Goal: Task Accomplishment & Management: Manage account settings

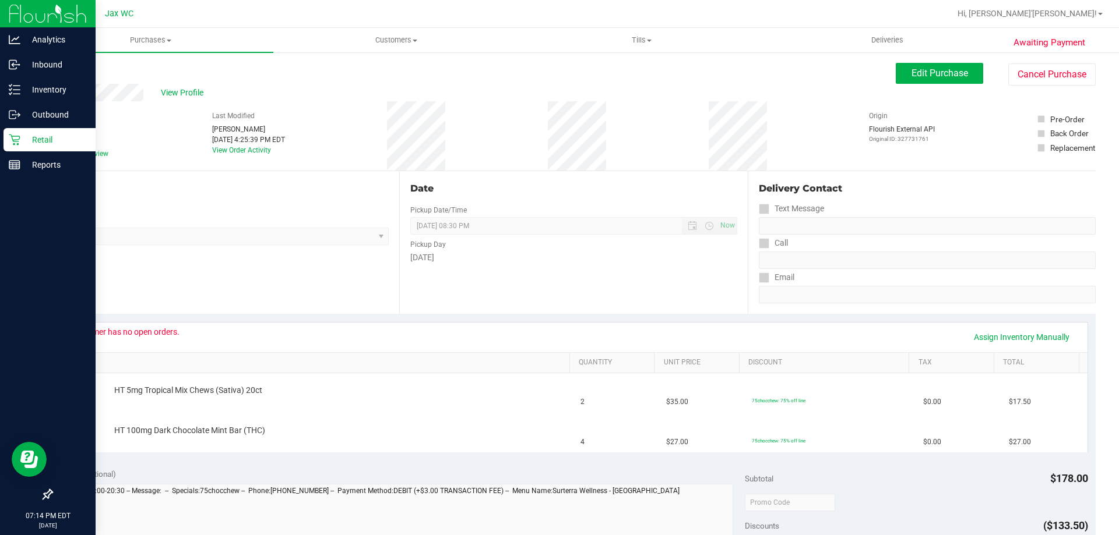
click at [37, 145] on p "Retail" at bounding box center [55, 140] width 70 height 14
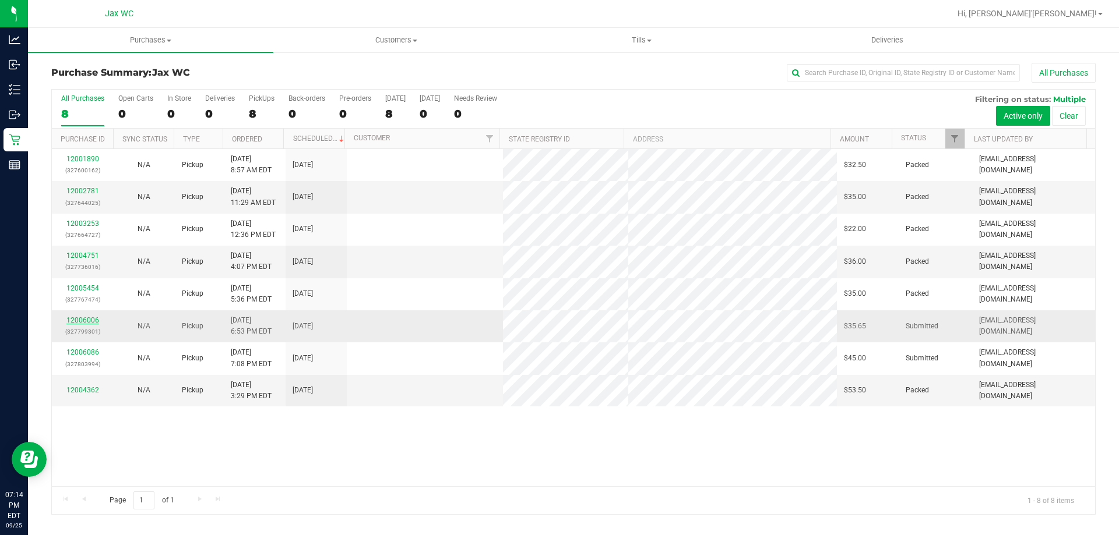
drag, startPoint x: 100, startPoint y: 321, endPoint x: 76, endPoint y: 322, distance: 23.9
click at [76, 322] on link "12006006" at bounding box center [82, 320] width 33 height 8
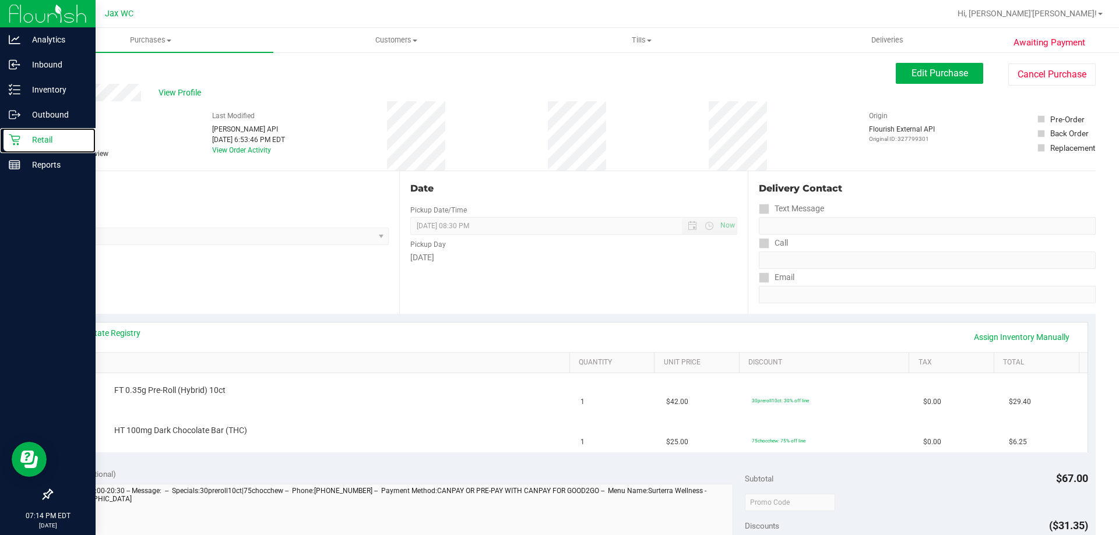
drag, startPoint x: 27, startPoint y: 142, endPoint x: 0, endPoint y: 213, distance: 76.0
click at [27, 141] on p "Retail" at bounding box center [55, 140] width 70 height 14
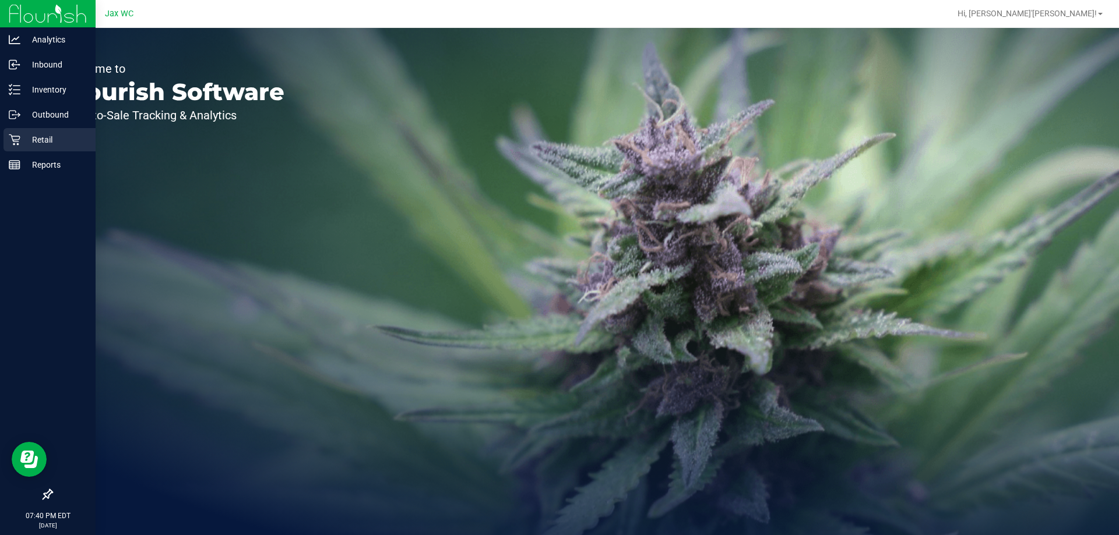
click at [33, 135] on p "Retail" at bounding box center [55, 140] width 70 height 14
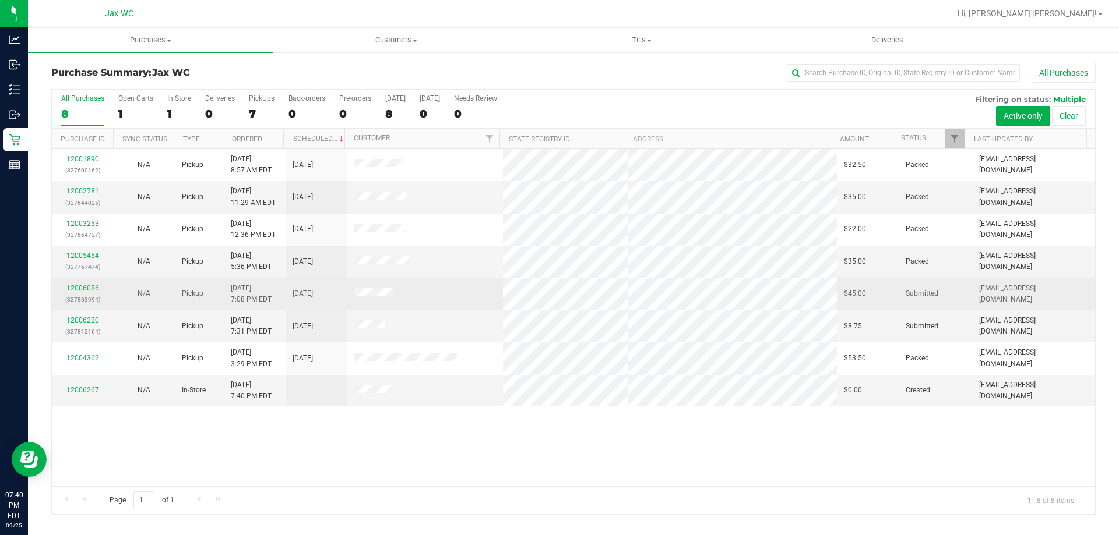
click at [80, 287] on link "12006086" at bounding box center [82, 288] width 33 height 8
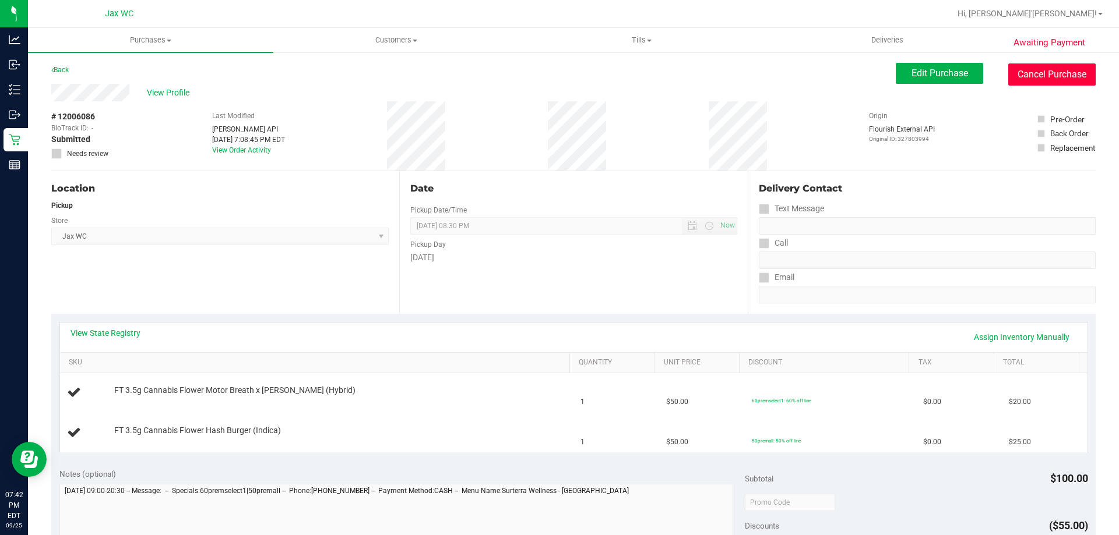
click at [1074, 73] on button "Cancel Purchase" at bounding box center [1051, 75] width 87 height 22
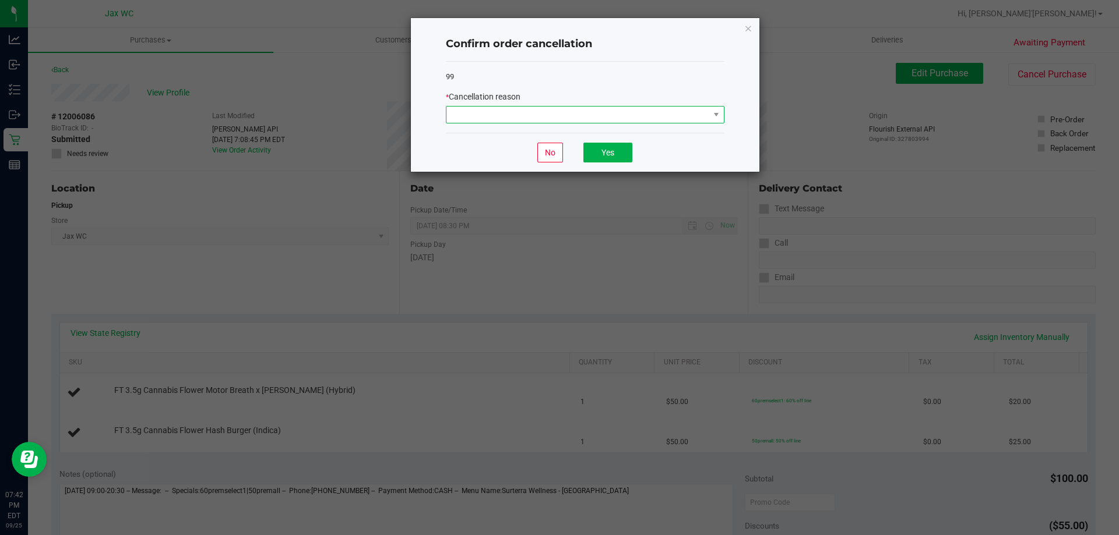
click at [583, 111] on span at bounding box center [577, 115] width 263 height 16
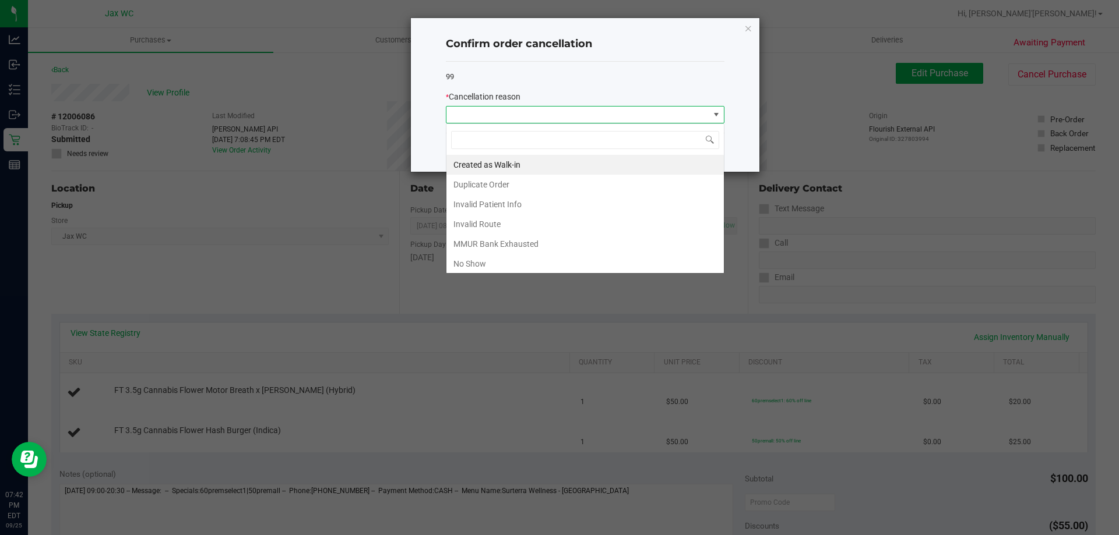
scroll to position [17, 278]
click at [525, 181] on li "Duplicate Order" at bounding box center [584, 185] width 277 height 20
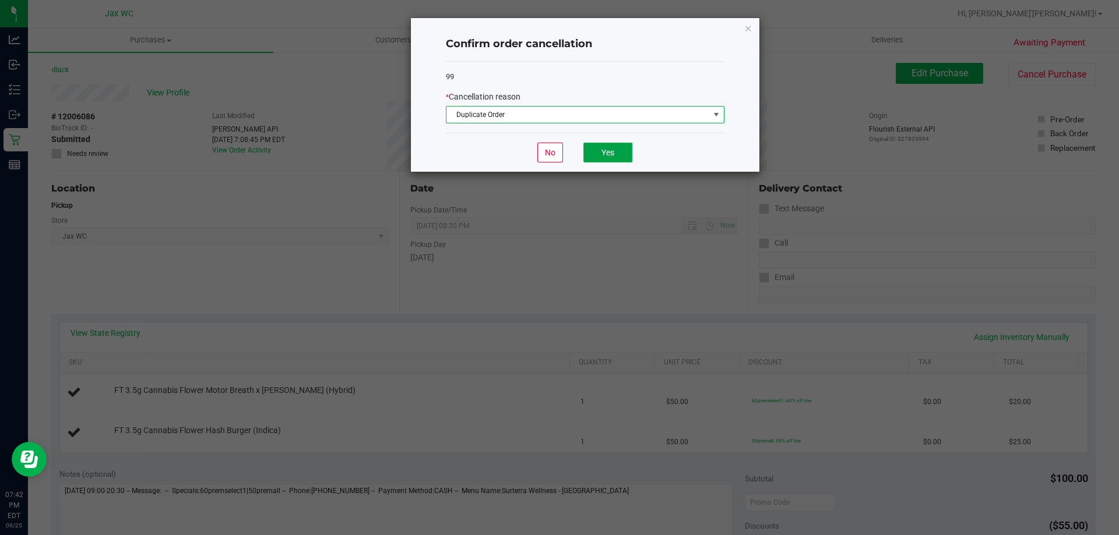
click at [614, 148] on button "Yes" at bounding box center [607, 153] width 49 height 20
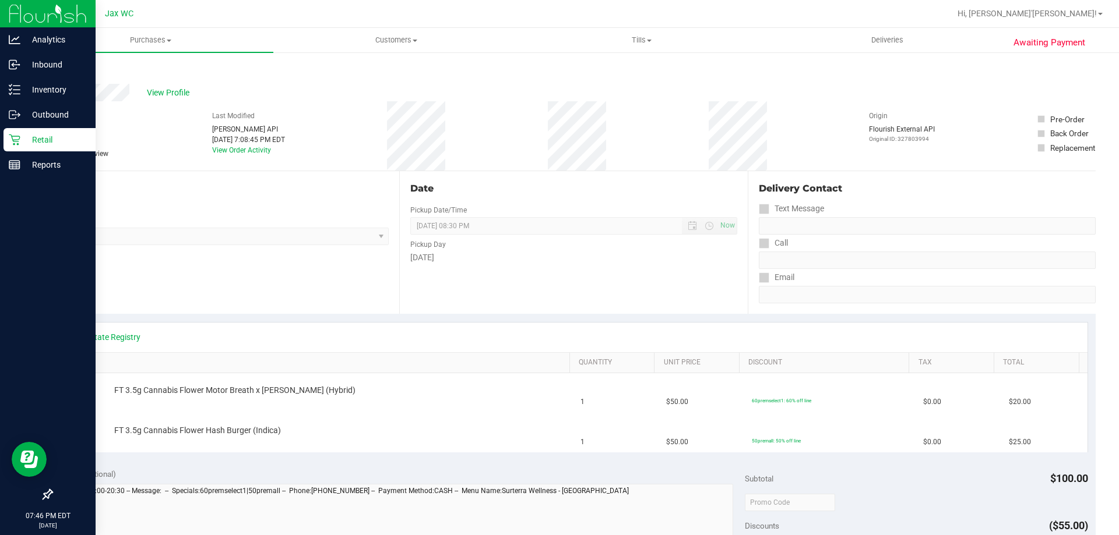
click at [26, 141] on p "Retail" at bounding box center [55, 140] width 70 height 14
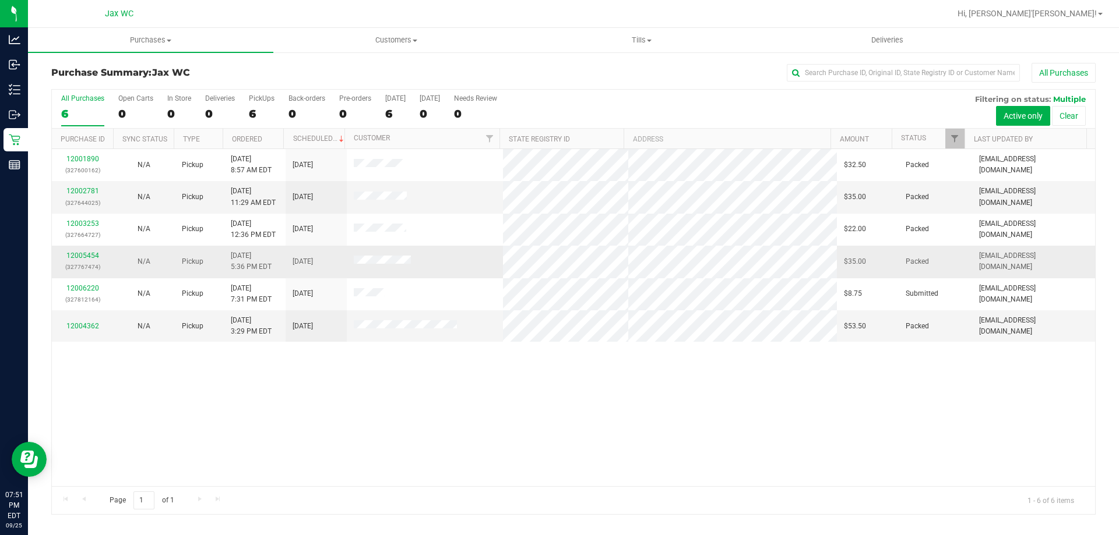
click at [93, 276] on td "12005454 (327767474)" at bounding box center [82, 262] width 61 height 32
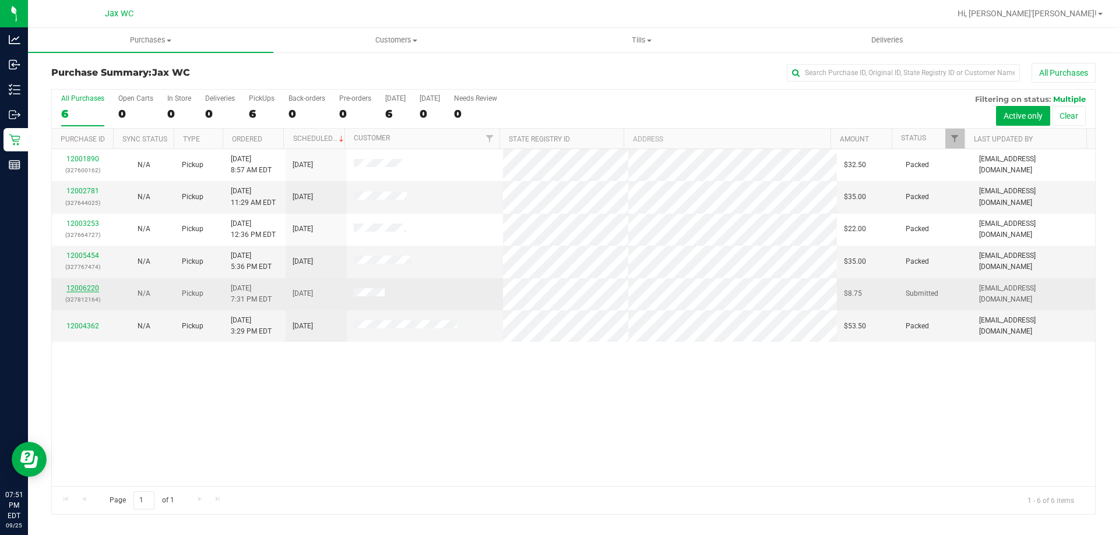
click at [89, 287] on link "12006220" at bounding box center [82, 288] width 33 height 8
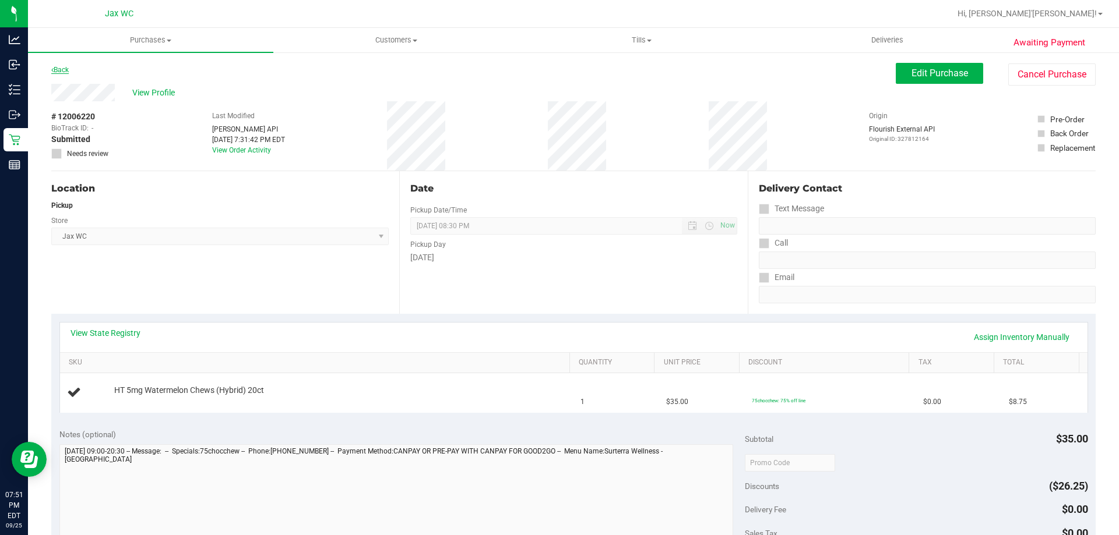
click at [65, 67] on link "Back" at bounding box center [59, 70] width 17 height 8
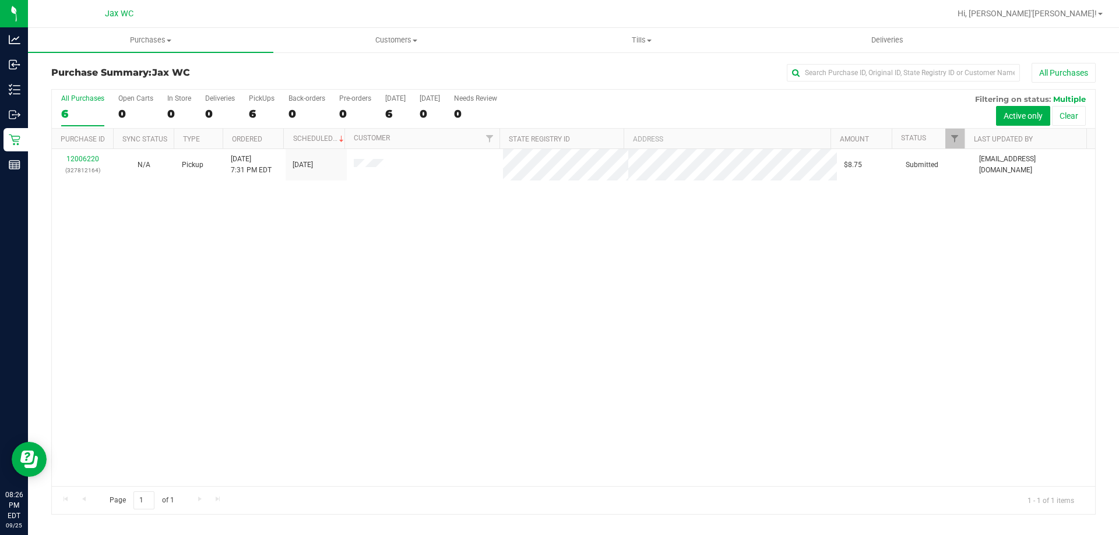
click at [456, 71] on div "All Purchases" at bounding box center [747, 73] width 696 height 20
drag, startPoint x: 170, startPoint y: 72, endPoint x: 38, endPoint y: 76, distance: 131.7
click at [38, 76] on div "Purchase Summary: Jax WC All Purchases All Purchases 6 Open Carts 0 In Store 0 …" at bounding box center [573, 288] width 1091 height 475
click at [848, 347] on div at bounding box center [573, 302] width 1043 height 425
click at [567, 83] on div "Purchase Summary: Jax WC All Purchases" at bounding box center [573, 76] width 1044 height 26
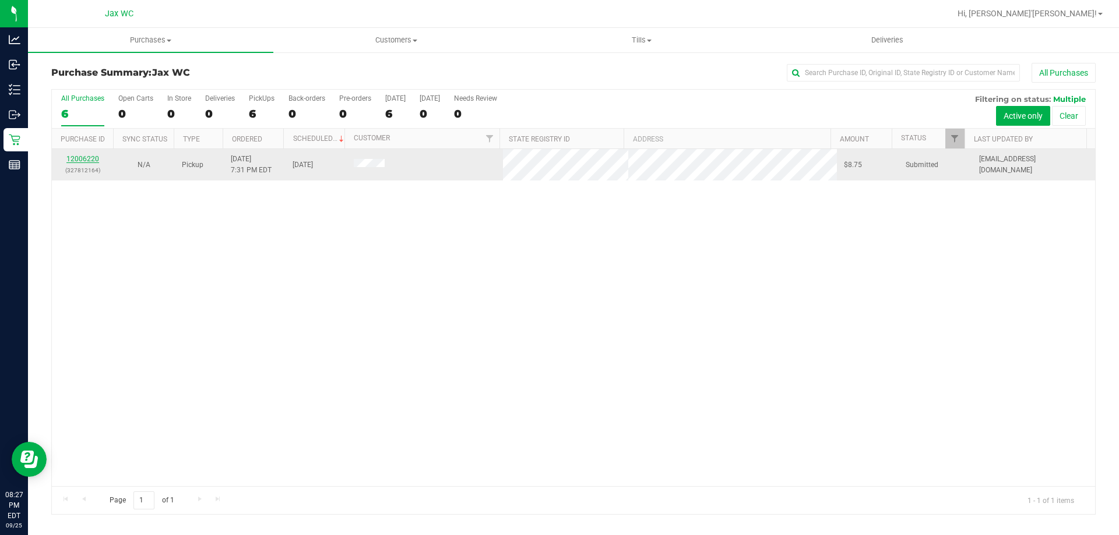
click at [80, 159] on link "12006220" at bounding box center [82, 159] width 33 height 8
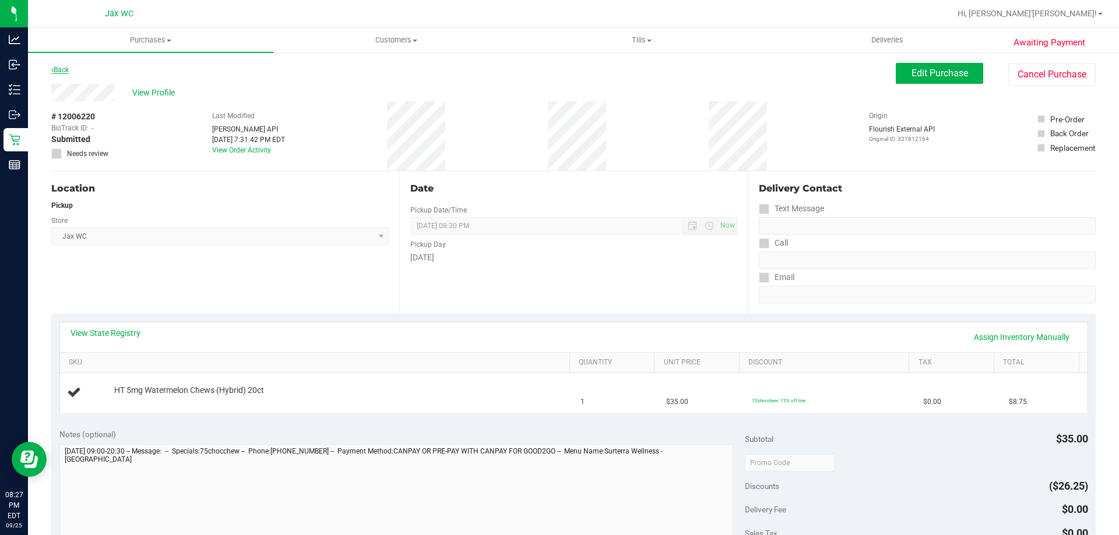
click at [65, 70] on link "Back" at bounding box center [59, 70] width 17 height 8
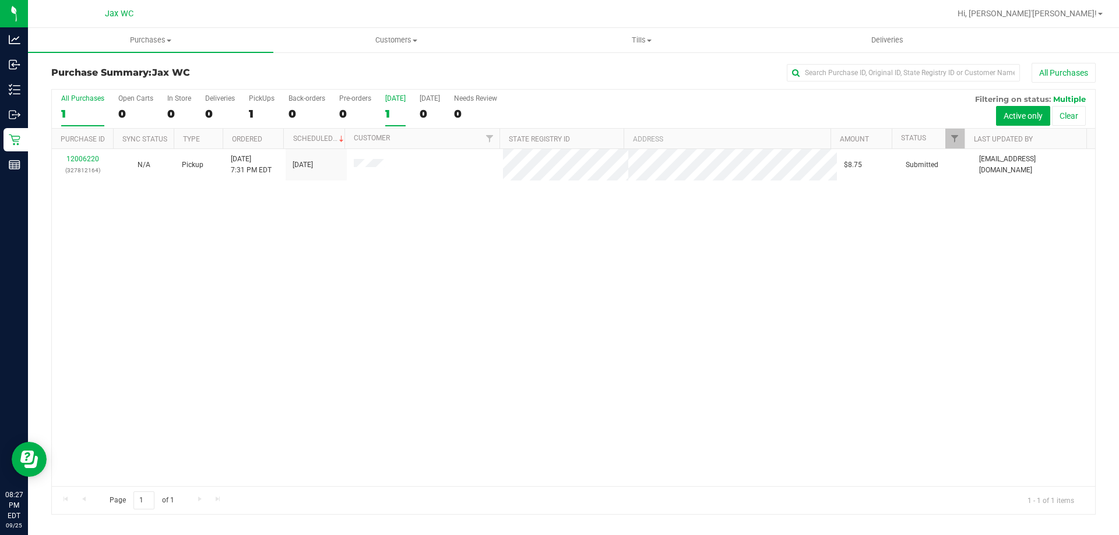
click at [393, 109] on div "1" at bounding box center [395, 113] width 20 height 13
click at [0, 0] on input "Today 1" at bounding box center [0, 0] width 0 height 0
click at [73, 107] on div "1" at bounding box center [82, 113] width 43 height 13
click at [0, 0] on input "All Purchases 1" at bounding box center [0, 0] width 0 height 0
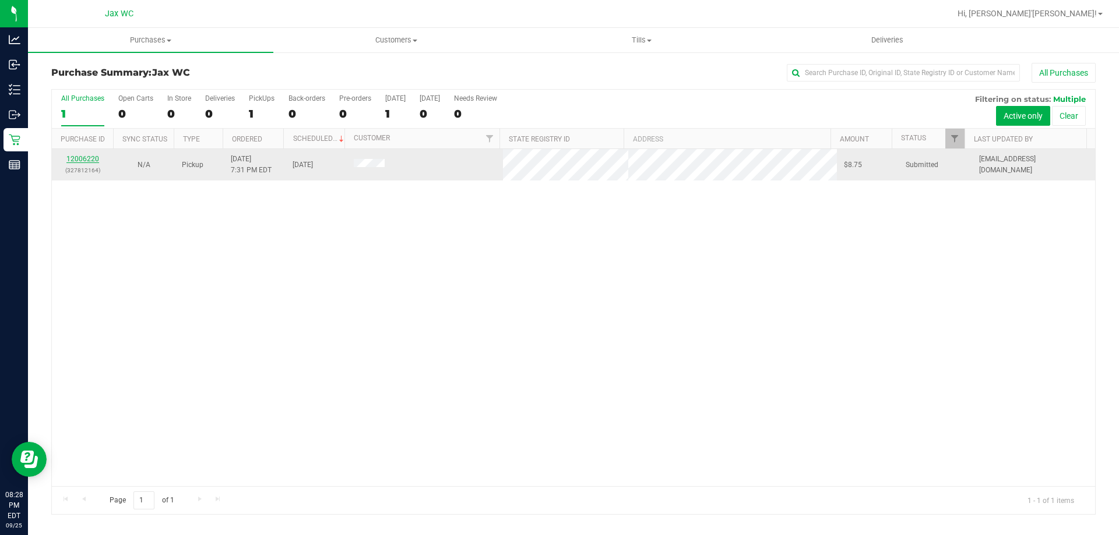
click at [89, 159] on link "12006220" at bounding box center [82, 159] width 33 height 8
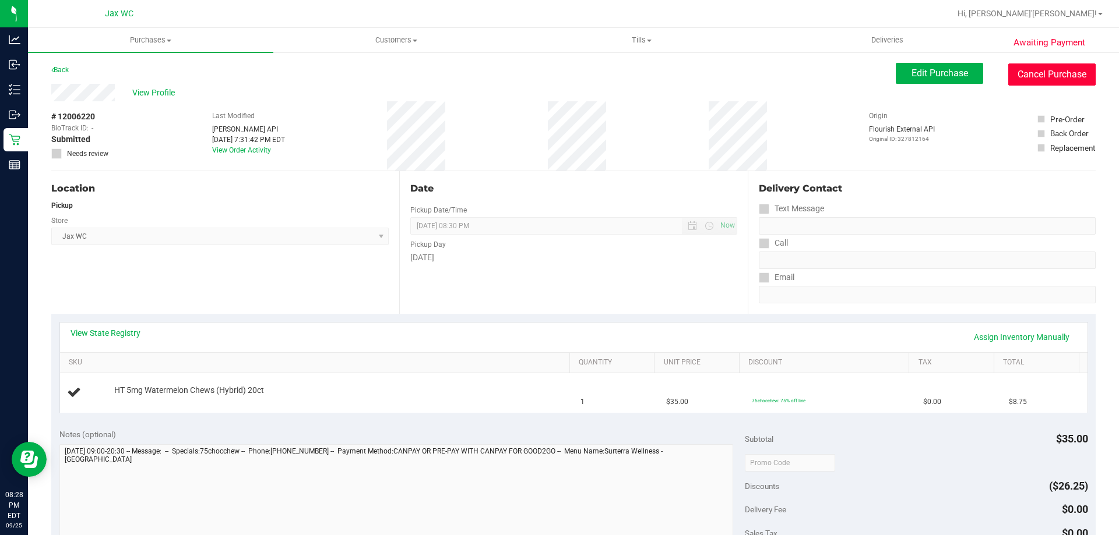
click at [1053, 78] on button "Cancel Purchase" at bounding box center [1051, 75] width 87 height 22
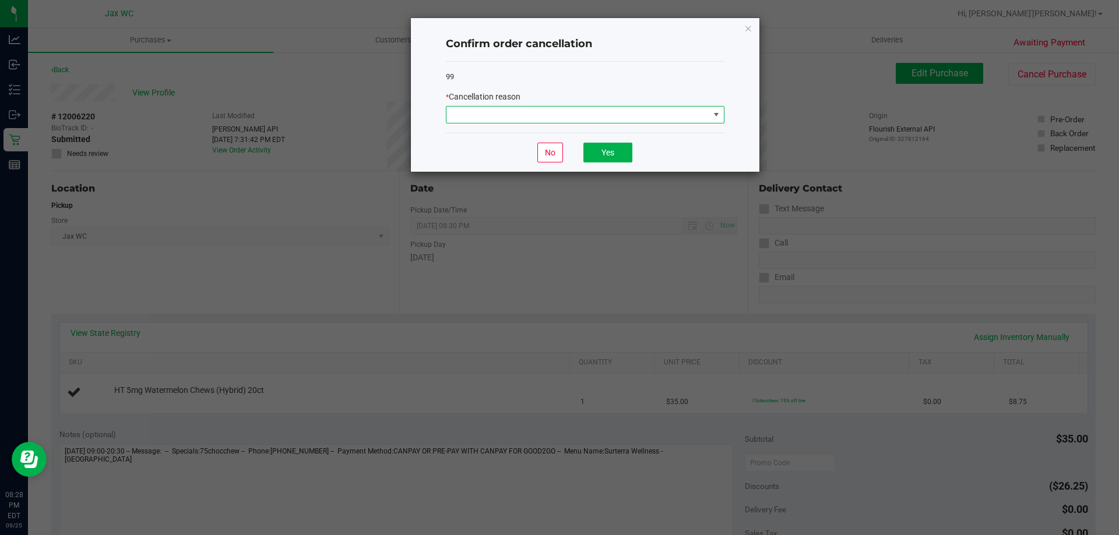
click at [640, 114] on span at bounding box center [577, 115] width 263 height 16
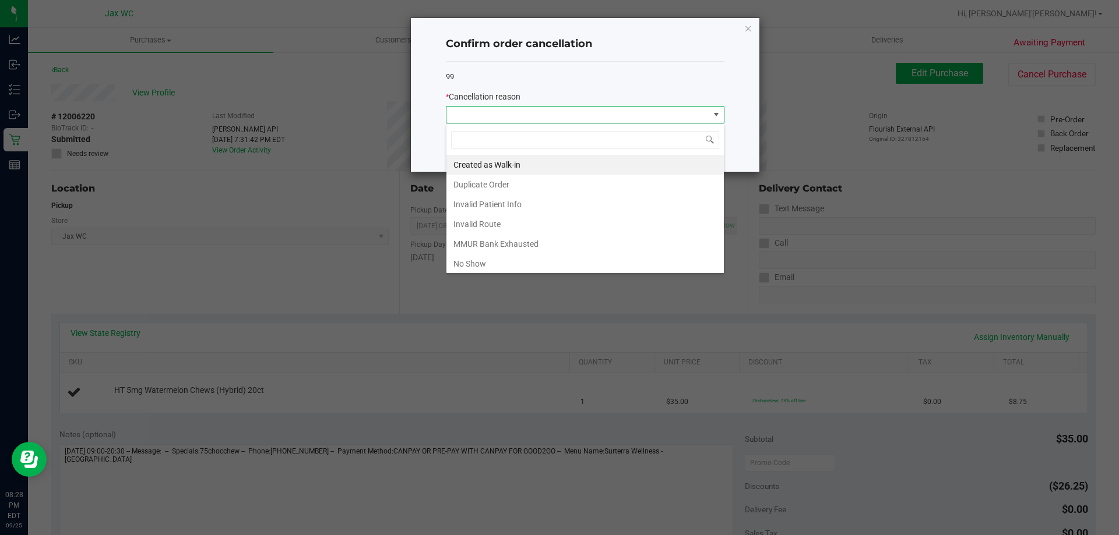
scroll to position [17, 278]
click at [527, 256] on li "No Show" at bounding box center [584, 264] width 277 height 20
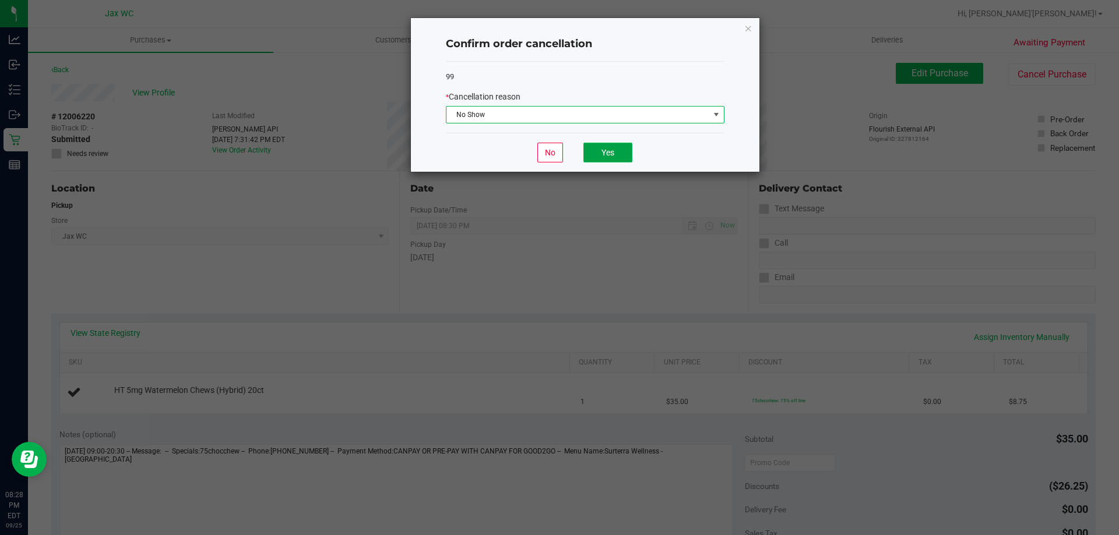
click at [615, 151] on button "Yes" at bounding box center [607, 153] width 49 height 20
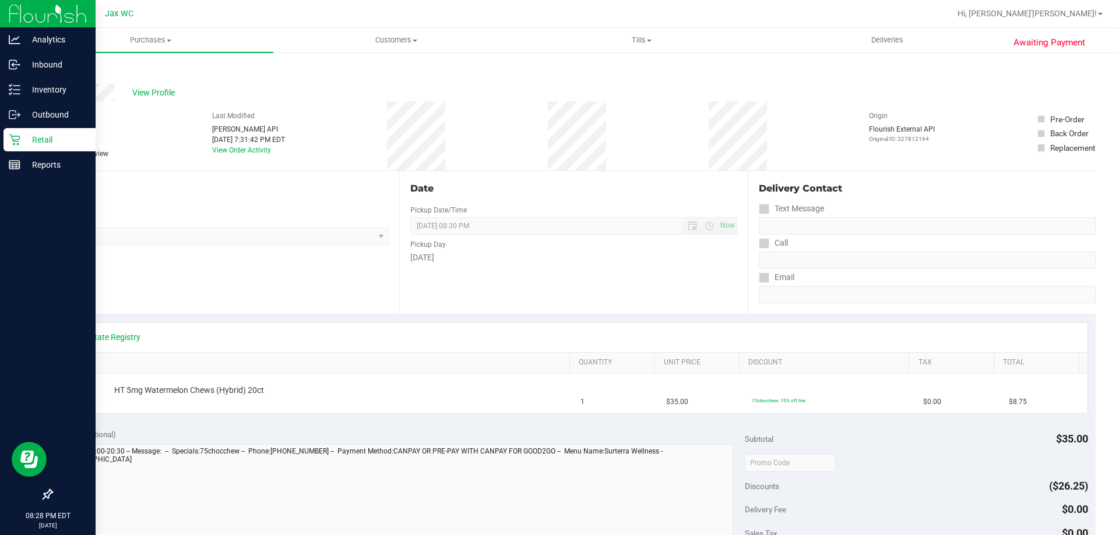
click at [54, 140] on p "Retail" at bounding box center [55, 140] width 70 height 14
